Goal: Navigation & Orientation: Go to known website

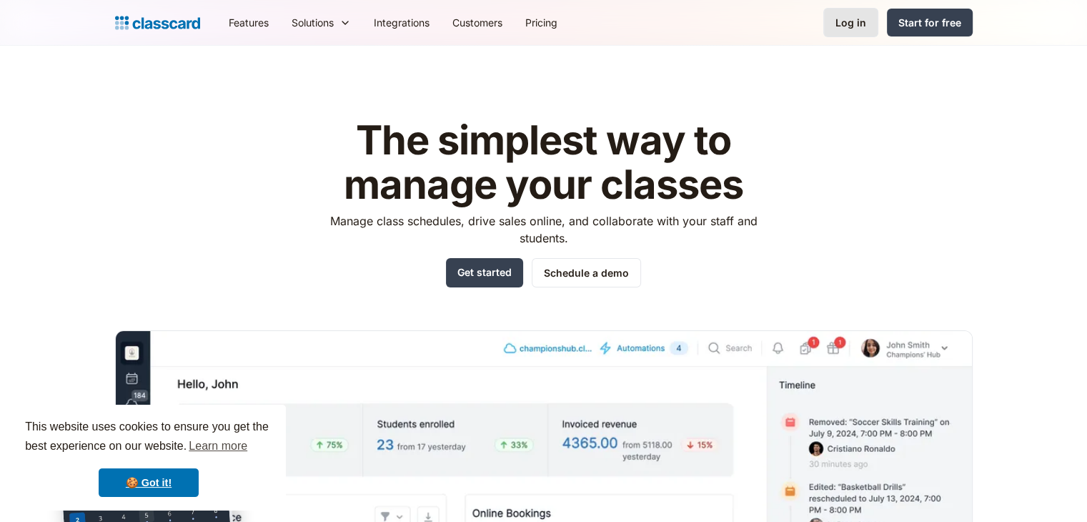
click at [862, 21] on div "Log in" at bounding box center [851, 22] width 31 height 15
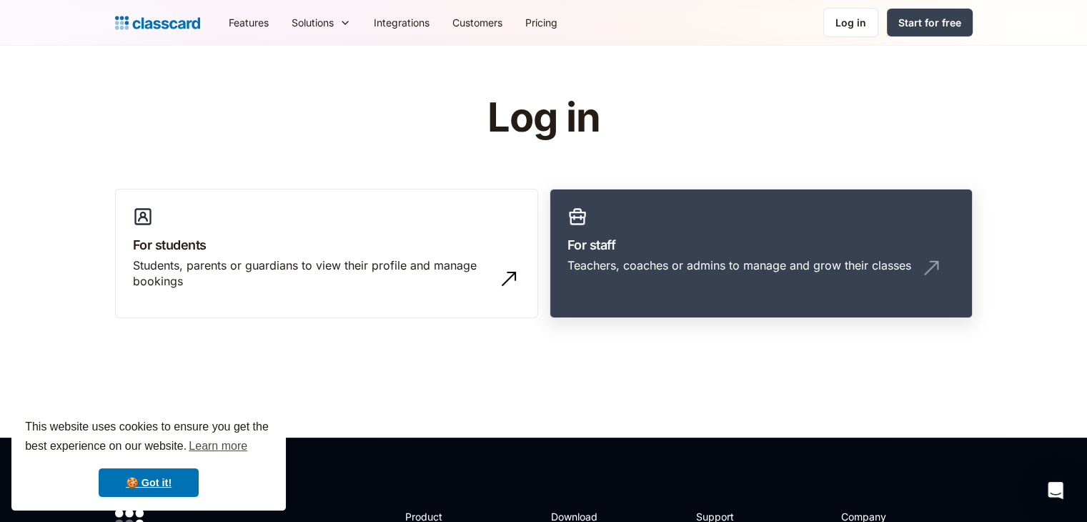
click at [702, 260] on div "Teachers, coaches or admins to manage and grow their classes" at bounding box center [740, 265] width 344 height 16
